Goal: Task Accomplishment & Management: Use online tool/utility

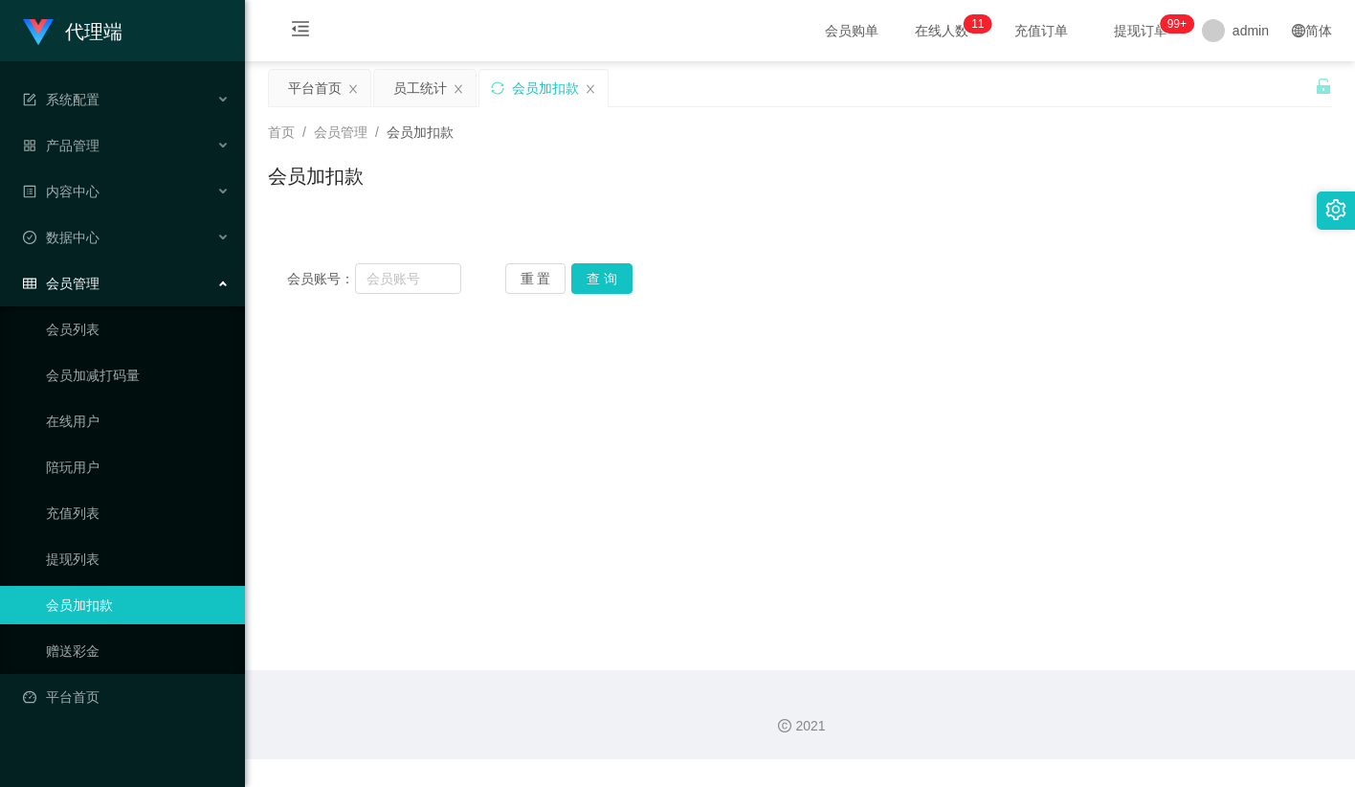
click at [747, 190] on div "会员加扣款" at bounding box center [800, 184] width 1064 height 44
click at [531, 281] on button "重 置" at bounding box center [535, 278] width 61 height 31
click at [434, 282] on input "text" at bounding box center [408, 278] width 106 height 31
paste input "franticgigi"
type input "franticgigi"
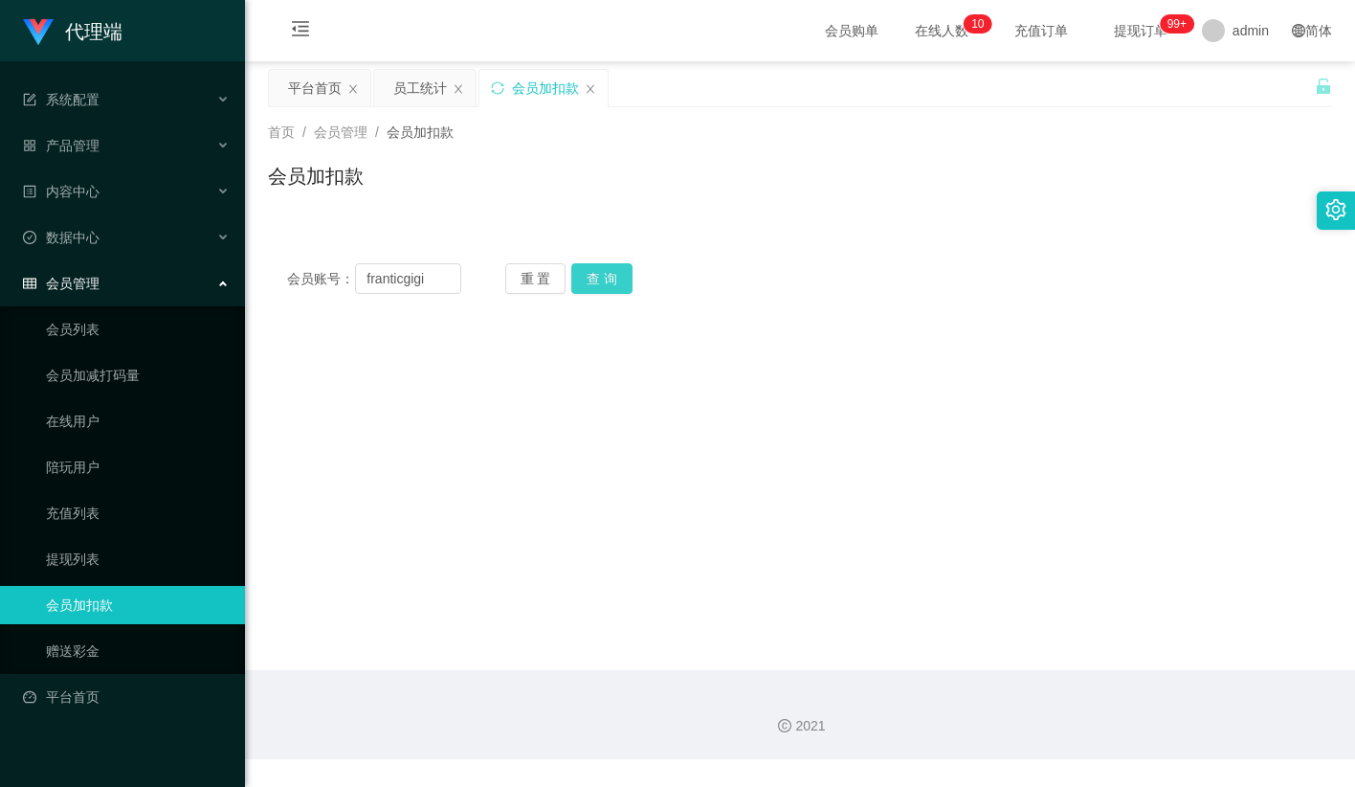
click at [600, 278] on button "查 询" at bounding box center [601, 278] width 61 height 31
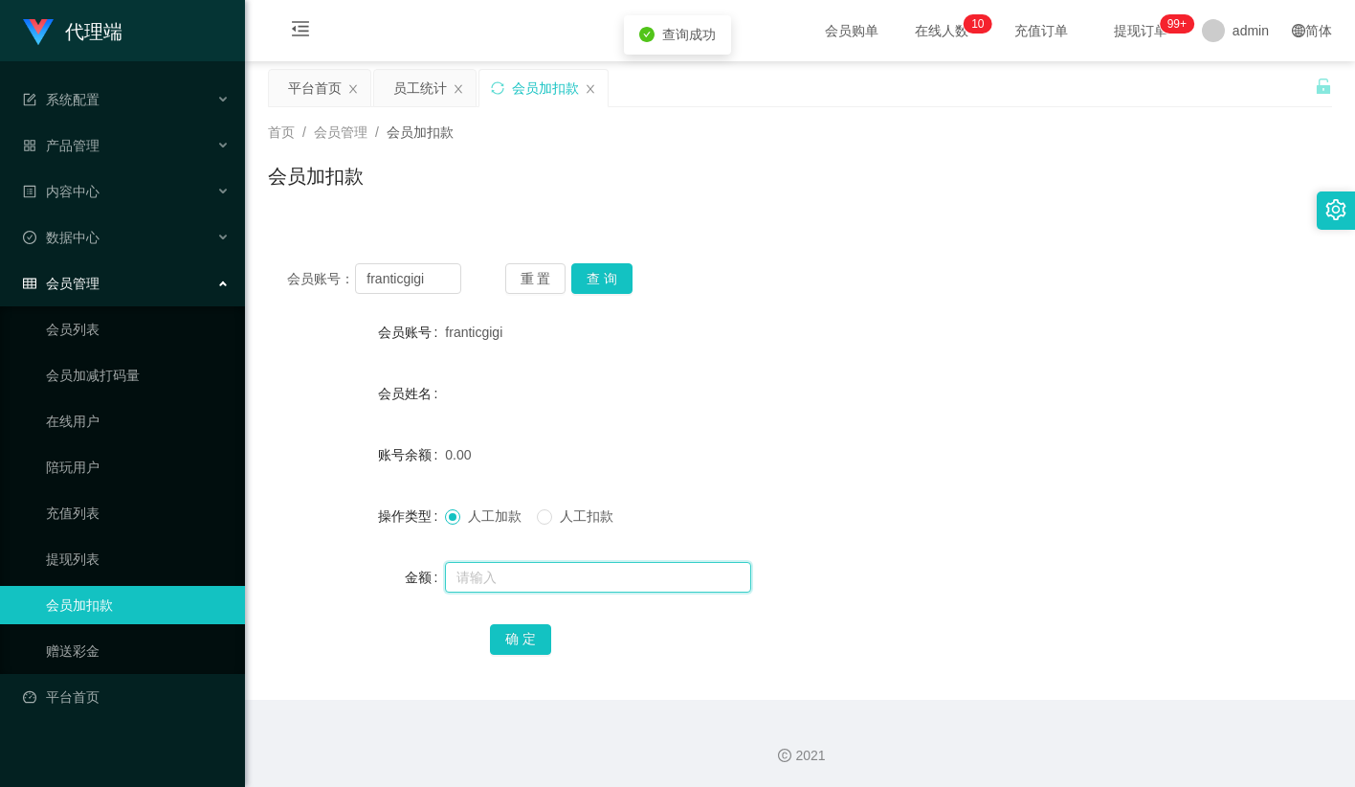
click at [508, 566] on input "text" at bounding box center [598, 577] width 306 height 31
type input "300"
click at [499, 650] on button "确 定" at bounding box center [520, 639] width 61 height 31
